Goal: Task Accomplishment & Management: Use online tool/utility

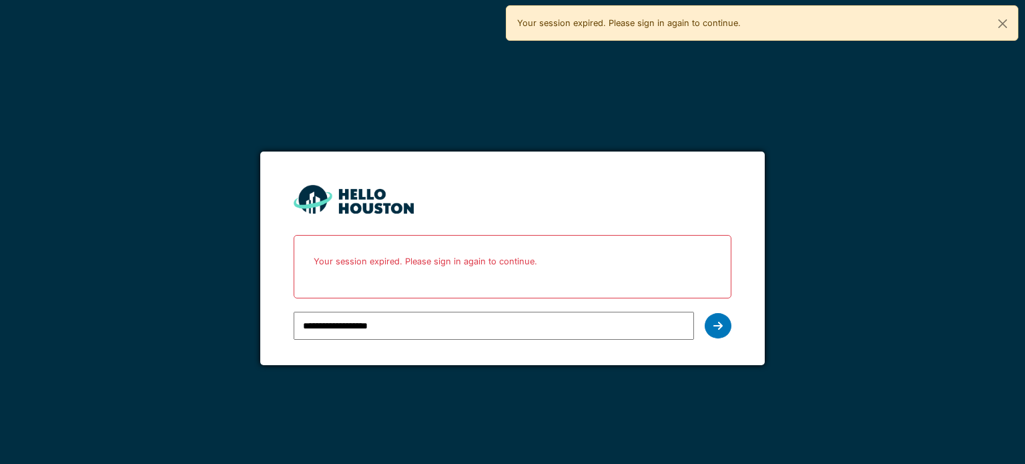
type input "**********"
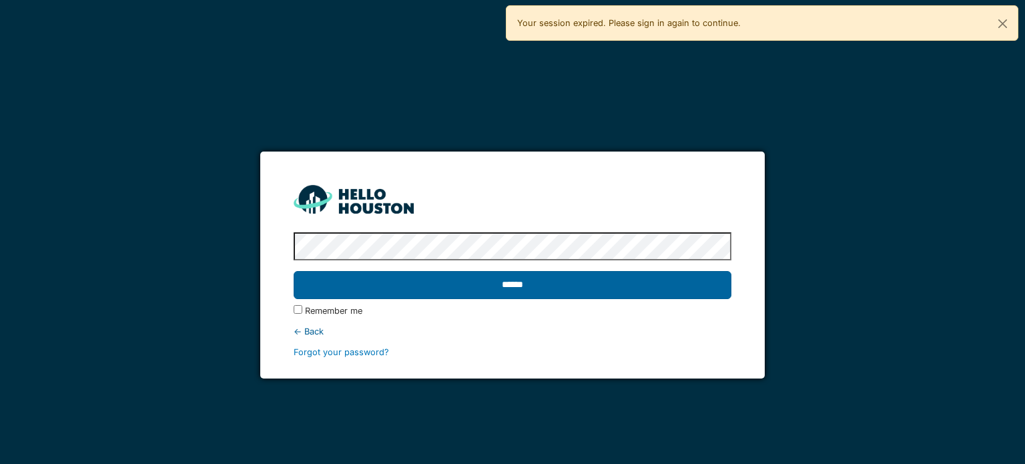
click at [429, 290] on input "******" at bounding box center [512, 285] width 437 height 28
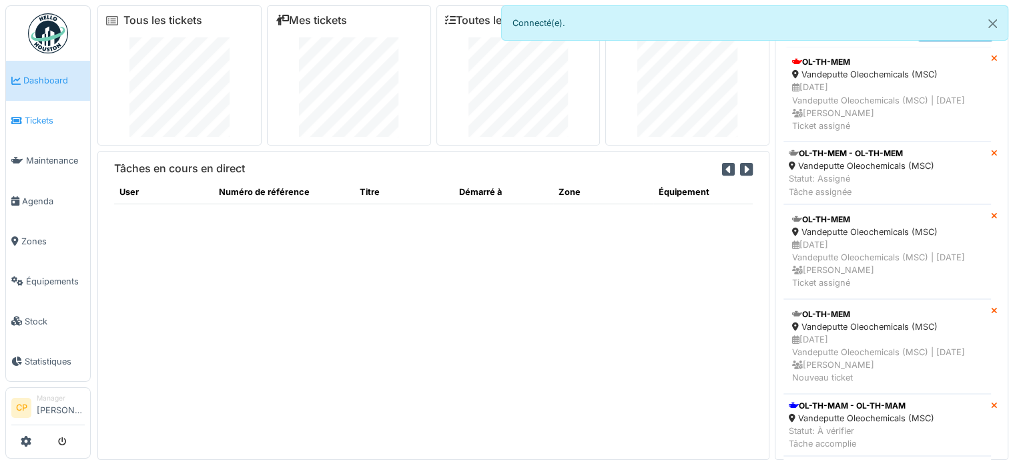
click at [39, 119] on span "Tickets" at bounding box center [55, 120] width 60 height 13
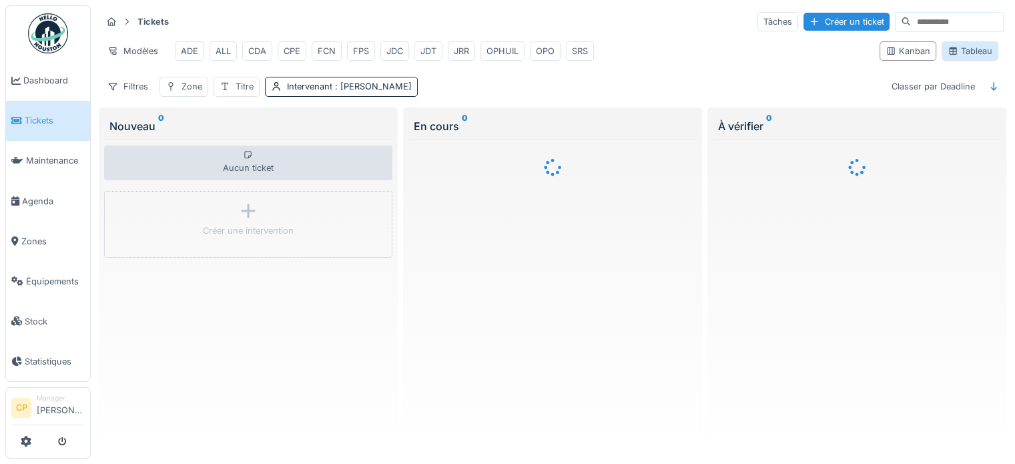
click at [953, 56] on div "Tableau" at bounding box center [969, 51] width 45 height 13
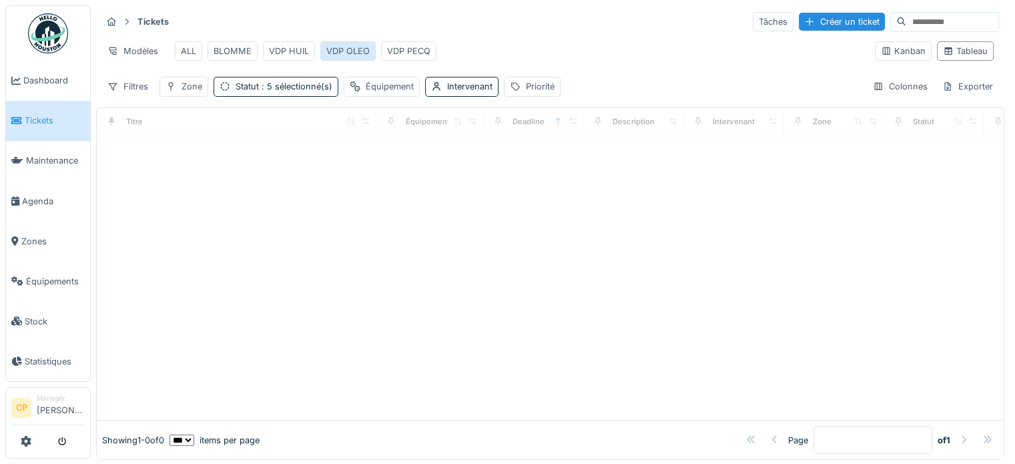
click at [343, 50] on div "VDP OLEO" at bounding box center [347, 51] width 43 height 13
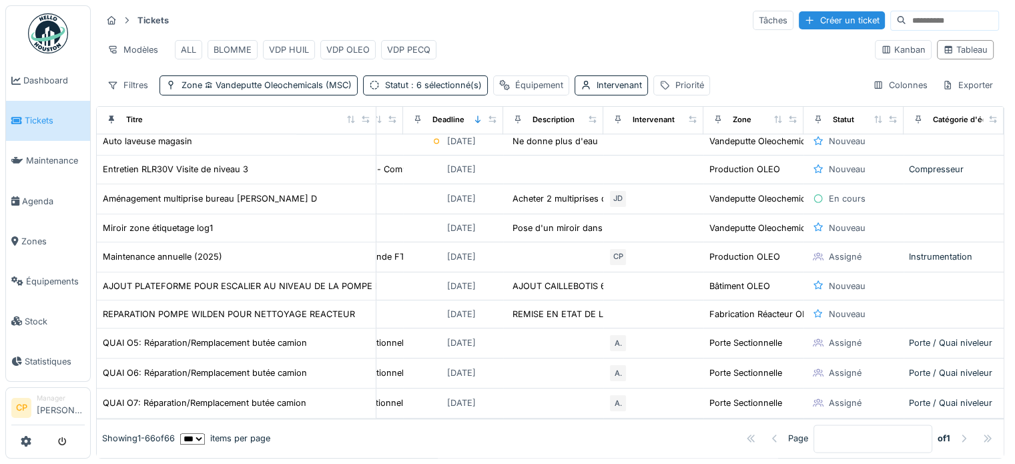
scroll to position [11, 0]
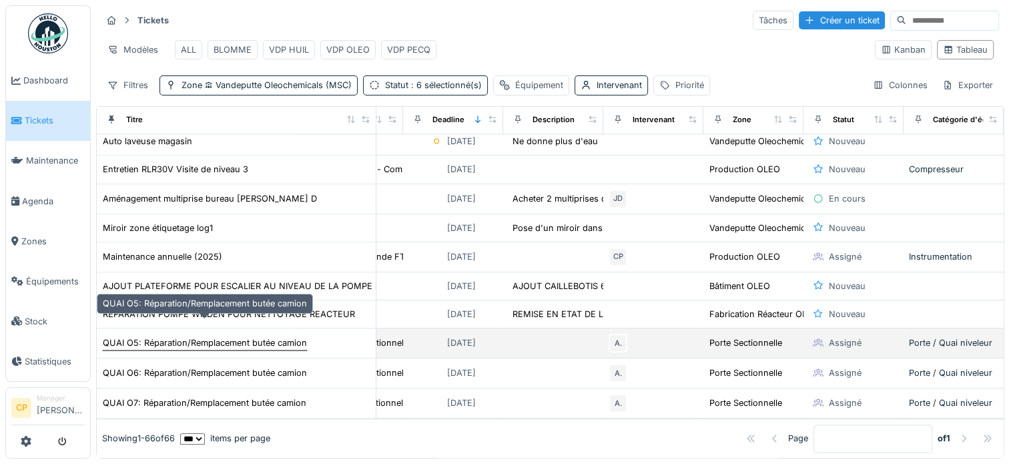
click at [282, 336] on div "QUAI O5: Réparation/Remplacement butée camion" at bounding box center [205, 342] width 204 height 13
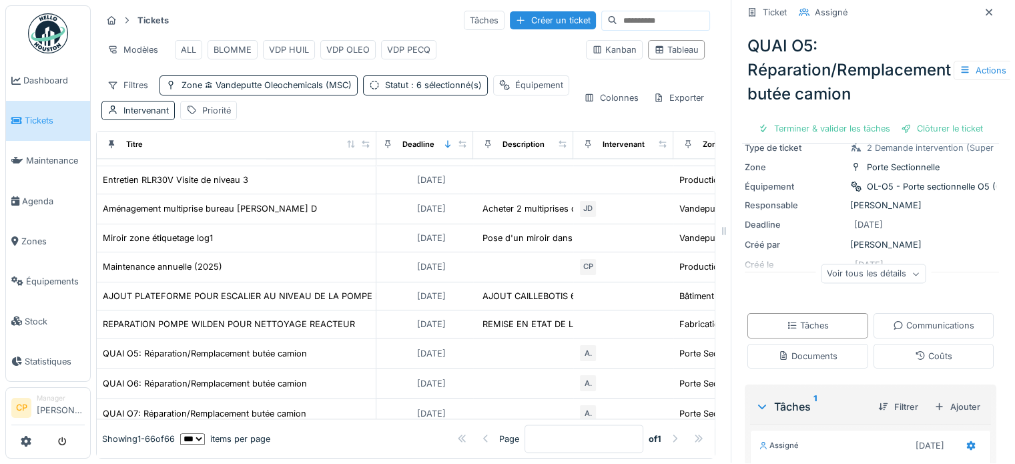
scroll to position [227, 0]
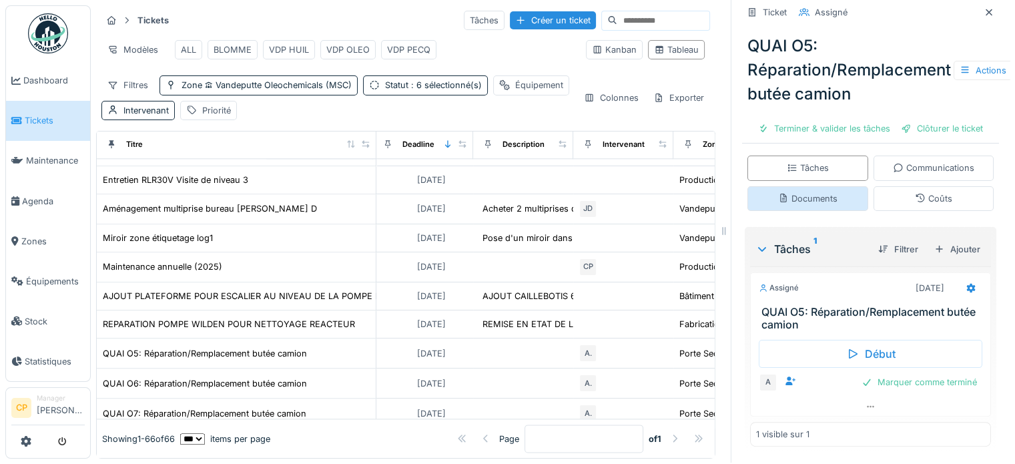
click at [804, 192] on div "Documents" at bounding box center [807, 198] width 59 height 13
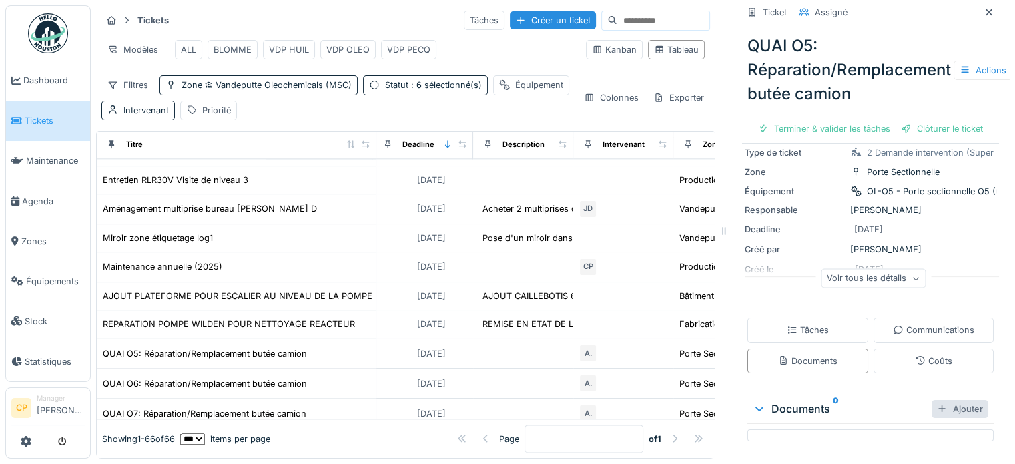
click at [949, 400] on div "Ajouter" at bounding box center [959, 409] width 57 height 18
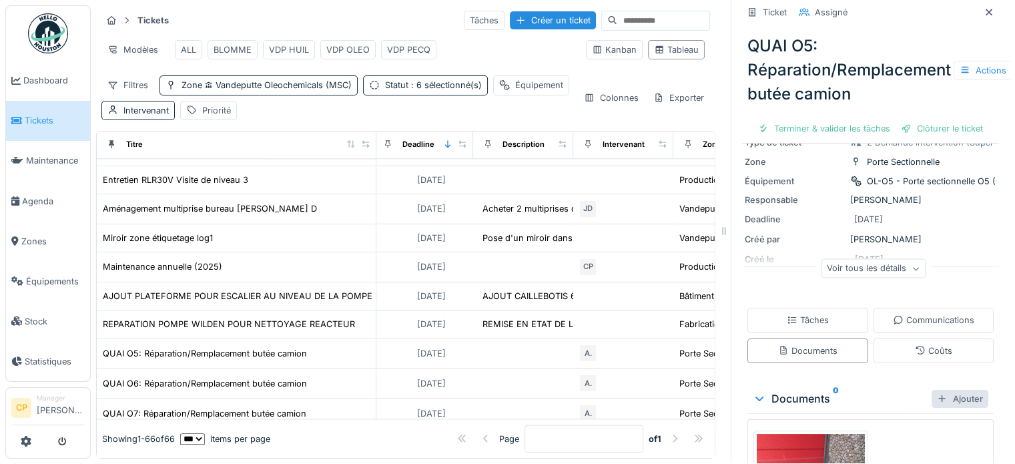
click at [931, 390] on div "Ajouter" at bounding box center [959, 399] width 57 height 18
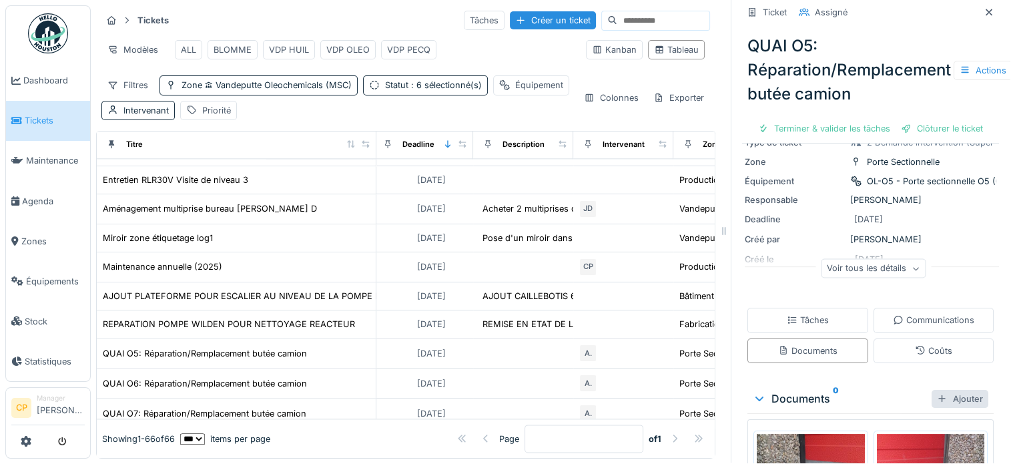
click at [949, 390] on div "Ajouter" at bounding box center [959, 399] width 57 height 18
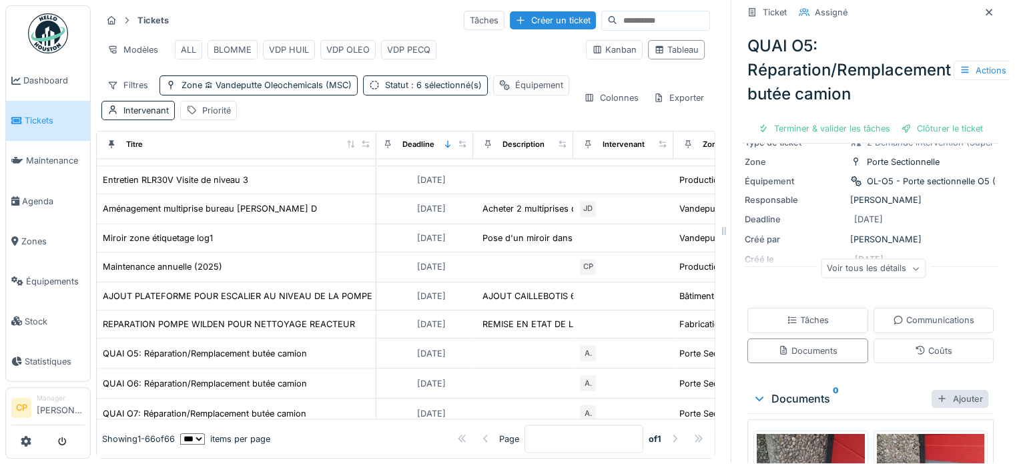
click at [937, 392] on div at bounding box center [942, 398] width 11 height 13
